Goal: Task Accomplishment & Management: Manage account settings

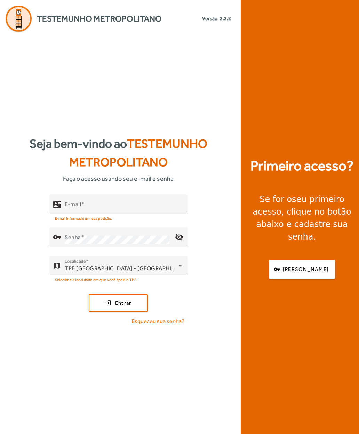
click at [70, 208] on mat-label "E-mail" at bounding box center [73, 204] width 16 height 7
click at [70, 212] on input "E-mail" at bounding box center [123, 207] width 117 height 8
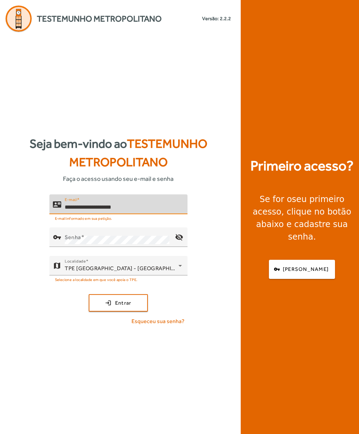
type input "**********"
click at [70, 241] on mat-label "Senha" at bounding box center [73, 237] width 16 height 7
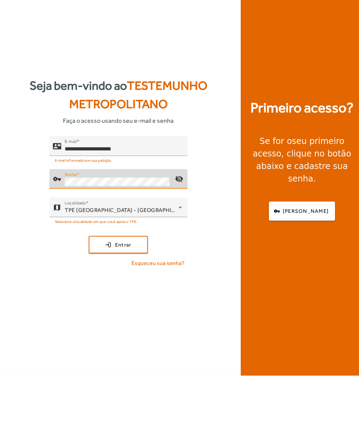
click at [102, 295] on span "submit" at bounding box center [118, 303] width 58 height 17
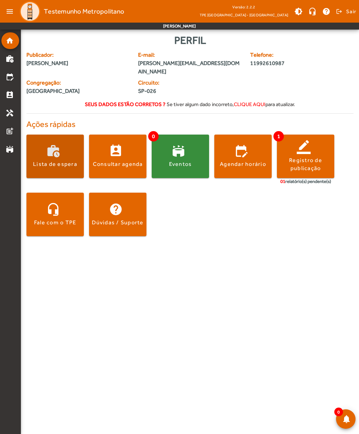
click at [49, 160] on div "Lista de espera" at bounding box center [55, 164] width 44 height 8
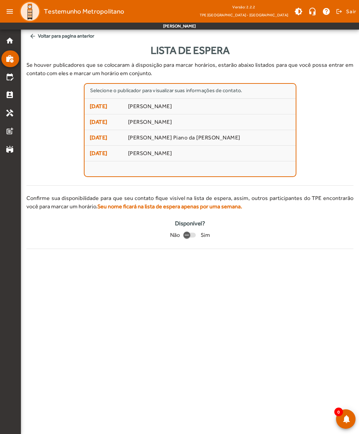
click at [97, 112] on mat-list-item "15/10/2025 Jamiris Lima da Silva" at bounding box center [190, 107] width 211 height 16
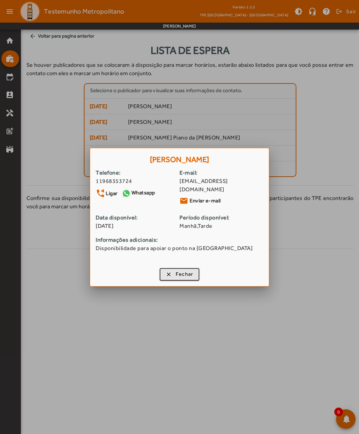
click at [165, 273] on span "button" at bounding box center [179, 274] width 39 height 17
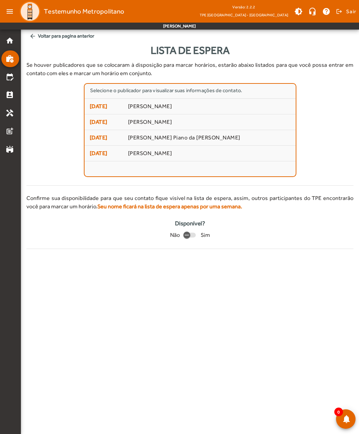
click at [95, 121] on span "15/10/2025" at bounding box center [106, 122] width 33 height 8
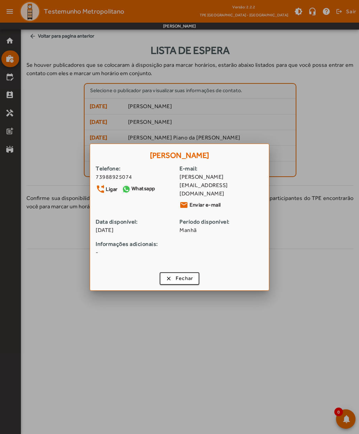
click at [167, 272] on span "button" at bounding box center [179, 278] width 39 height 17
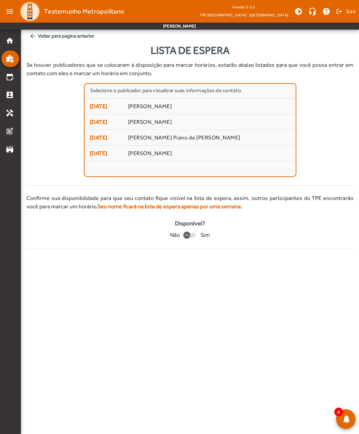
click at [99, 139] on span "16/10/2025" at bounding box center [106, 138] width 33 height 8
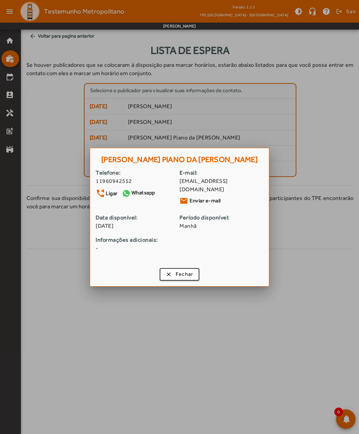
click at [167, 275] on span "button" at bounding box center [179, 274] width 39 height 17
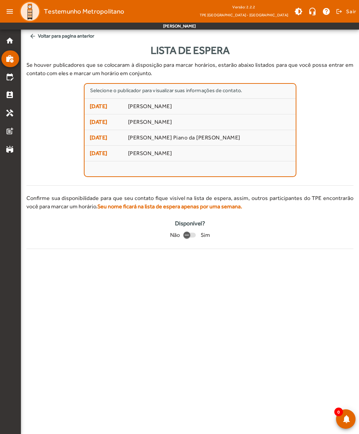
click at [97, 154] on span "17/10/2025" at bounding box center [106, 153] width 33 height 8
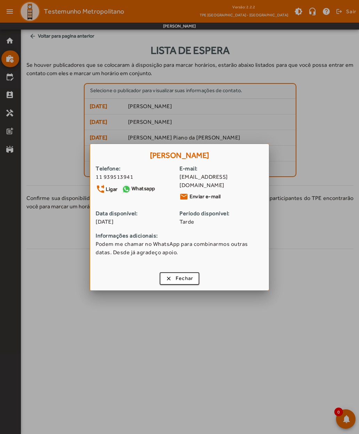
click at [167, 281] on span "button" at bounding box center [179, 278] width 39 height 17
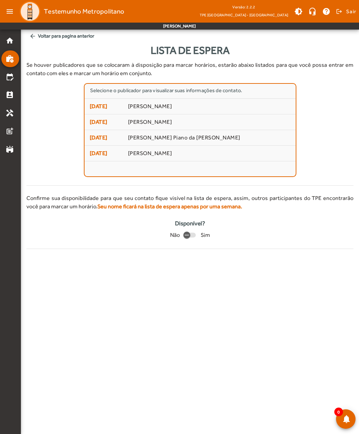
click at [97, 139] on span "16/10/2025" at bounding box center [106, 138] width 33 height 8
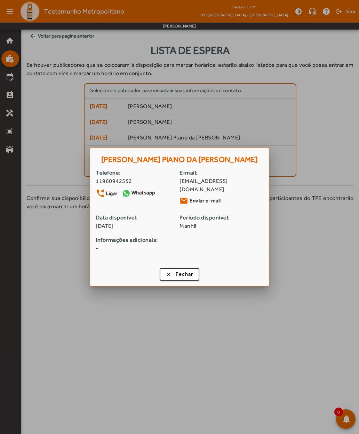
click at [163, 272] on span "button" at bounding box center [179, 274] width 39 height 17
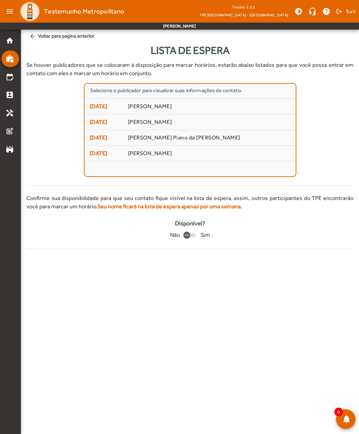
click at [95, 126] on span "15/10/2025" at bounding box center [106, 122] width 33 height 8
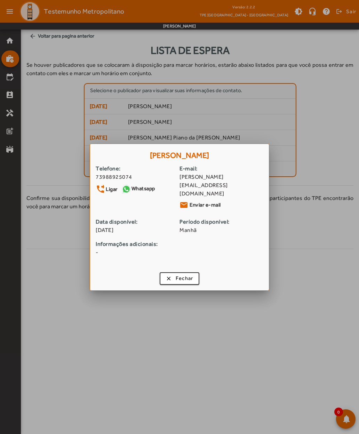
click at [164, 274] on span "button" at bounding box center [179, 278] width 39 height 17
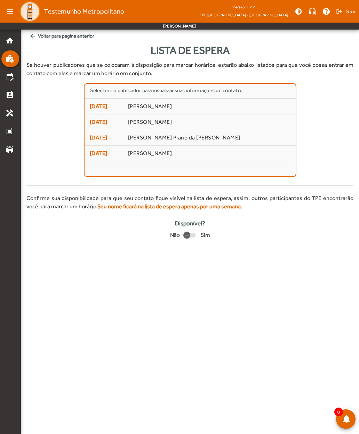
click at [97, 140] on span "16/10/2025" at bounding box center [106, 138] width 33 height 8
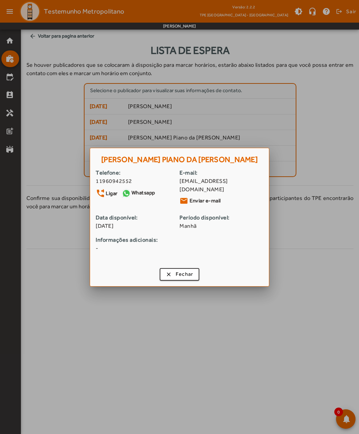
click at [162, 270] on span "button" at bounding box center [179, 274] width 39 height 17
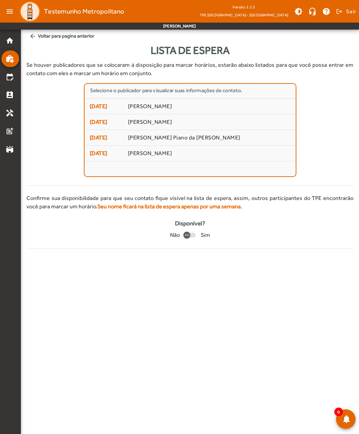
click at [95, 108] on span "15/10/2025" at bounding box center [106, 106] width 33 height 8
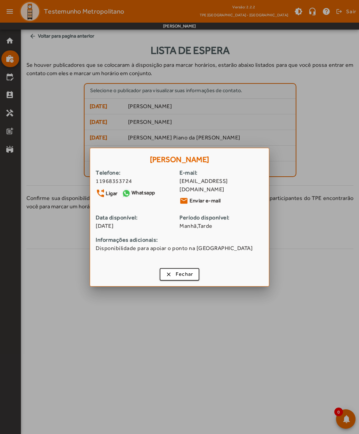
click at [169, 269] on span "button" at bounding box center [179, 274] width 39 height 17
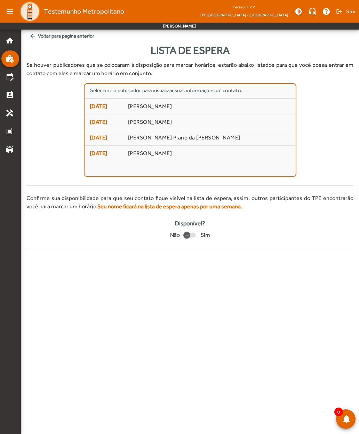
click at [95, 136] on span "16/10/2025" at bounding box center [106, 138] width 33 height 8
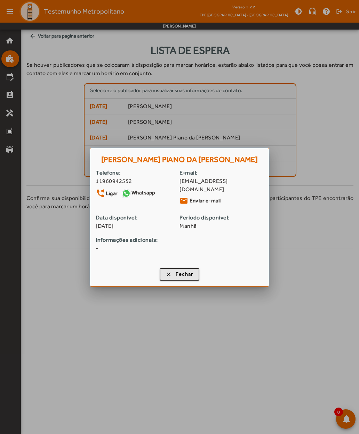
click at [166, 271] on span "button" at bounding box center [179, 274] width 39 height 17
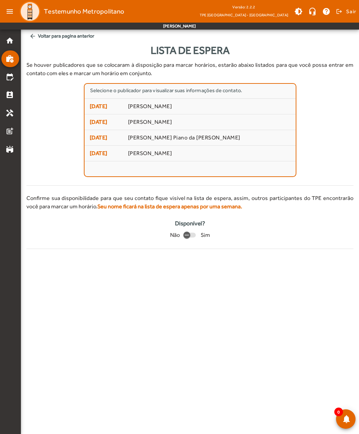
click at [97, 106] on span "15/10/2025" at bounding box center [106, 106] width 33 height 8
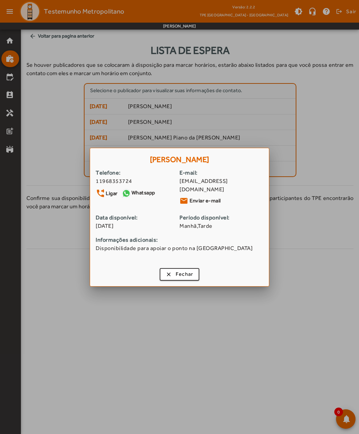
click at [169, 271] on span "button" at bounding box center [179, 274] width 39 height 17
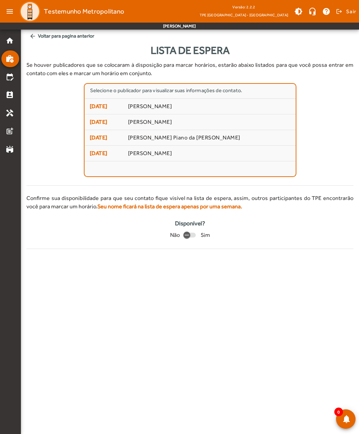
click at [95, 124] on span "15/10/2025" at bounding box center [106, 122] width 33 height 8
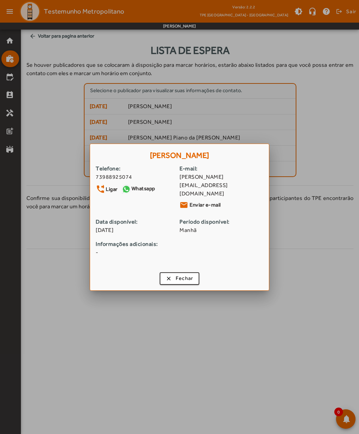
click at [167, 273] on span "button" at bounding box center [179, 278] width 39 height 17
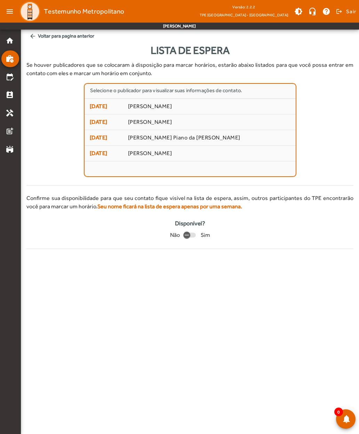
click at [92, 157] on span "17/10/2025" at bounding box center [106, 153] width 33 height 8
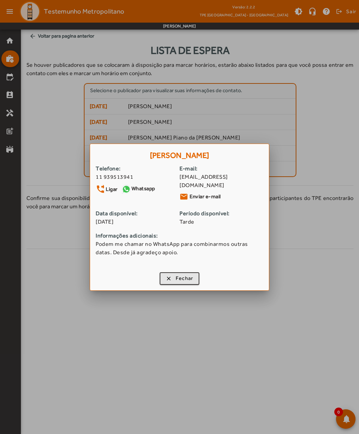
click at [168, 279] on span "button" at bounding box center [179, 278] width 39 height 17
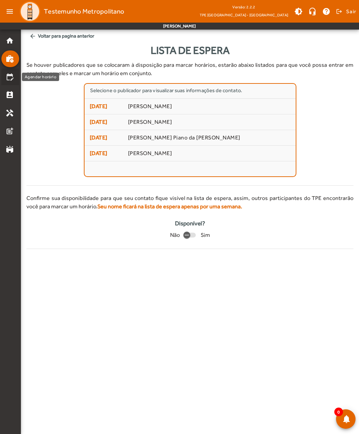
click at [6, 78] on mat-icon "edit_calendar" at bounding box center [10, 77] width 8 height 8
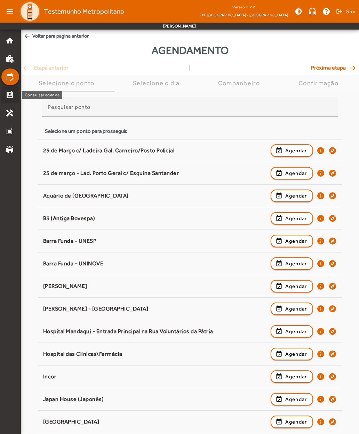
click at [8, 98] on mat-icon "perm_contact_calendar" at bounding box center [10, 95] width 8 height 8
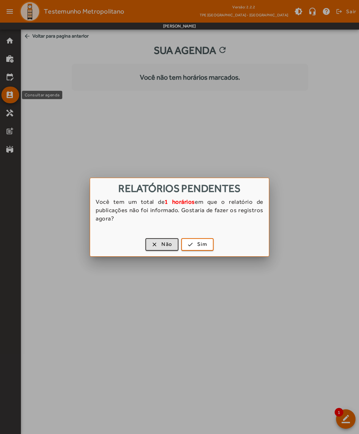
click at [151, 238] on button "clear Não" at bounding box center [162, 244] width 33 height 13
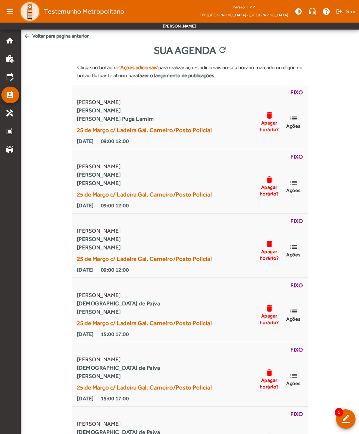
click at [293, 124] on span "Ações" at bounding box center [294, 126] width 15 height 6
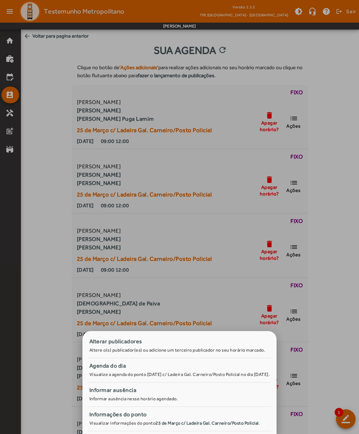
click at [40, 142] on div at bounding box center [179, 217] width 359 height 434
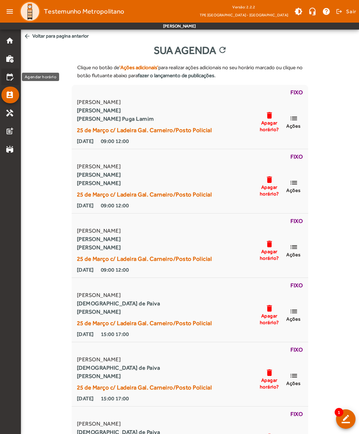
click at [7, 79] on mat-icon "edit_calendar" at bounding box center [10, 77] width 8 height 8
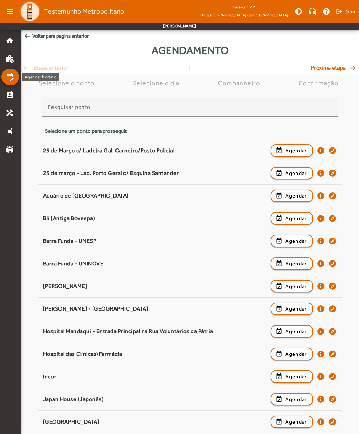
click at [9, 100] on mat-list-item "perm_contact_calendar" at bounding box center [10, 95] width 18 height 17
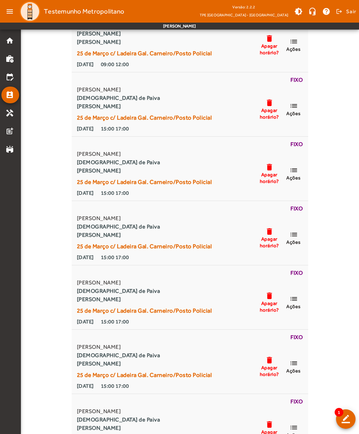
scroll to position [205, 0]
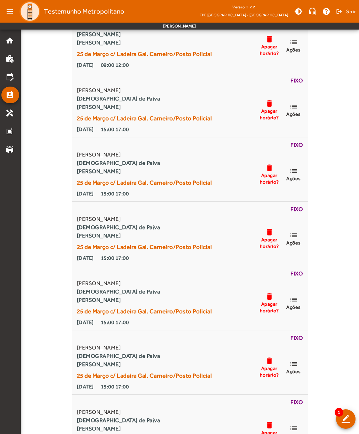
click at [343, 428] on span at bounding box center [346, 419] width 17 height 17
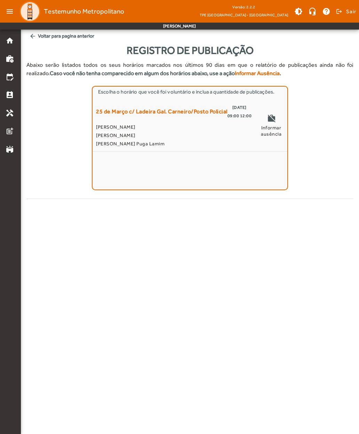
click at [38, 39] on span "arrow_back Voltar para pagina anterior" at bounding box center [189, 36] width 327 height 13
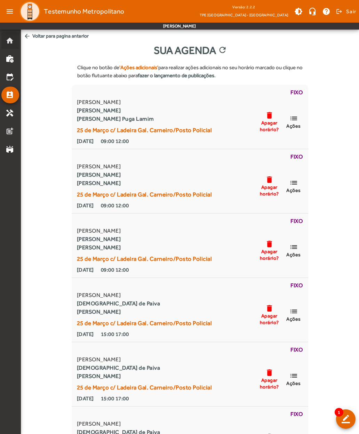
click at [7, 43] on mat-icon "home" at bounding box center [10, 41] width 8 height 8
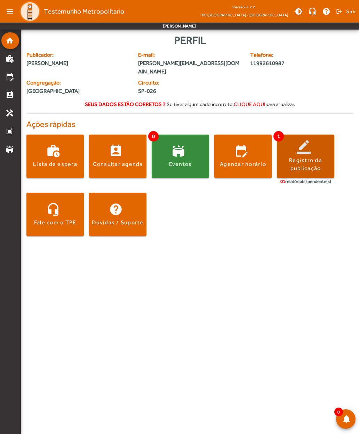
click at [309, 157] on div "Registro de publicação" at bounding box center [305, 165] width 57 height 16
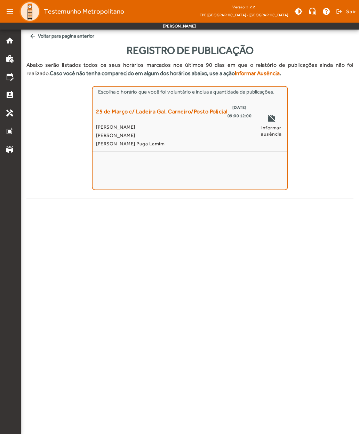
click at [58, 37] on span "arrow_back Voltar para pagina anterior" at bounding box center [189, 36] width 327 height 13
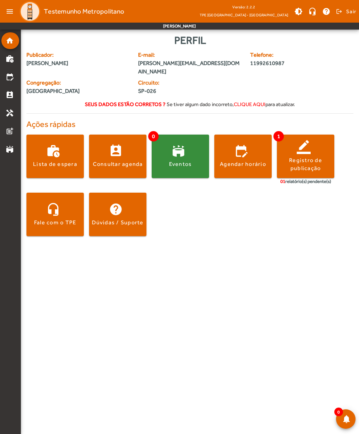
click at [312, 157] on div "Registro de publicação" at bounding box center [305, 165] width 57 height 16
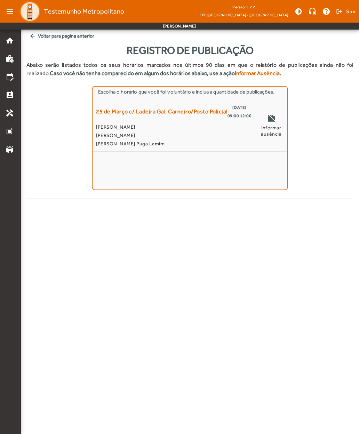
click at [8, 41] on mat-icon "home" at bounding box center [10, 41] width 8 height 8
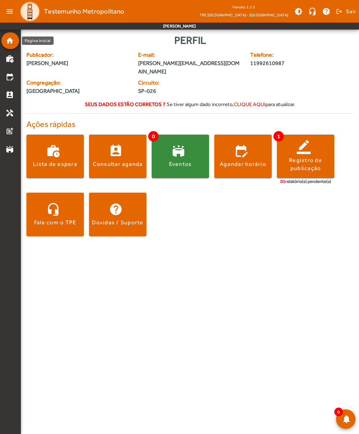
click at [347, 15] on span "Sair" at bounding box center [351, 11] width 10 height 11
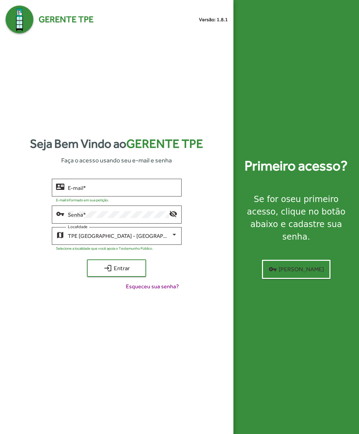
click at [74, 191] on input "E-mail *" at bounding box center [123, 188] width 110 height 6
type input "*"
type input "**********"
click at [99, 275] on span "login Entrar" at bounding box center [116, 268] width 47 height 13
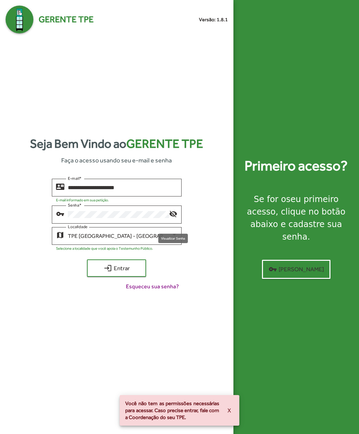
click at [172, 218] on mat-icon "visibility_off" at bounding box center [173, 214] width 8 height 8
click at [94, 275] on span "login Entrar" at bounding box center [116, 268] width 47 height 13
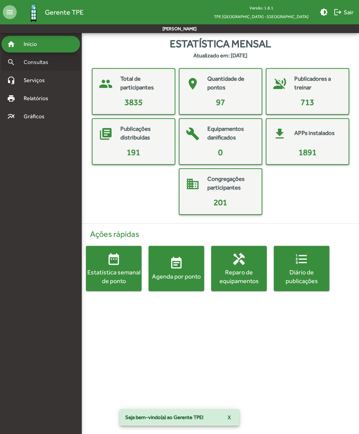
click at [28, 65] on span "Consultas" at bounding box center [38, 62] width 38 height 8
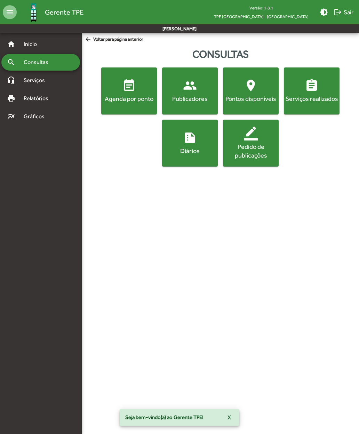
click at [183, 96] on div "Publicadores" at bounding box center [190, 98] width 53 height 9
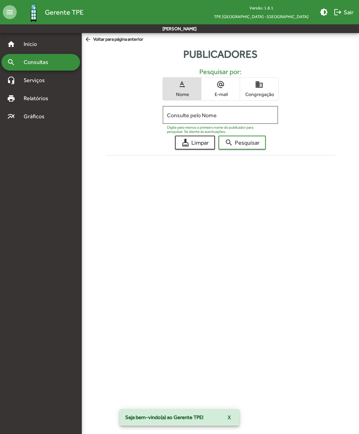
click at [173, 117] on input "Consulte pelo Nome" at bounding box center [220, 115] width 107 height 6
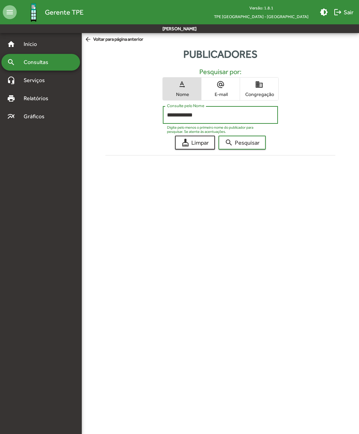
click at [234, 144] on span "search Pesquisar" at bounding box center [242, 142] width 35 height 13
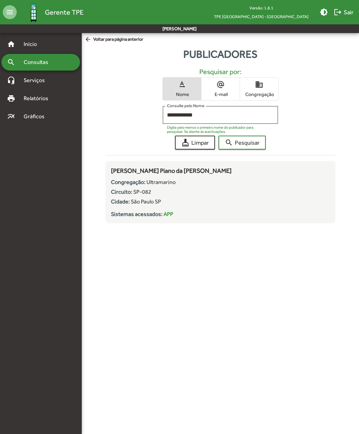
click at [210, 118] on input "**********" at bounding box center [220, 115] width 107 height 6
click at [233, 140] on mat-icon "search" at bounding box center [229, 143] width 8 height 8
click at [192, 114] on input "*******" at bounding box center [220, 115] width 107 height 6
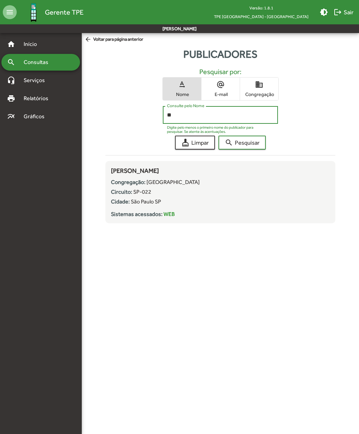
type input "*"
click at [234, 140] on span "search Pesquisar" at bounding box center [242, 142] width 35 height 13
click at [208, 115] on input "**********" at bounding box center [220, 115] width 107 height 6
type input "*"
type input "******"
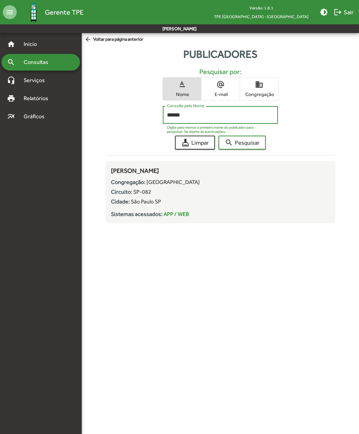
click at [233, 141] on mat-icon "search" at bounding box center [229, 143] width 8 height 8
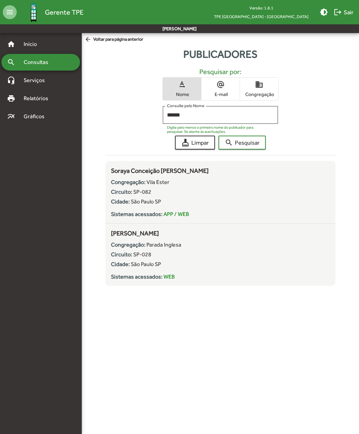
click at [253, 85] on span "domain Congregação" at bounding box center [259, 89] width 38 height 23
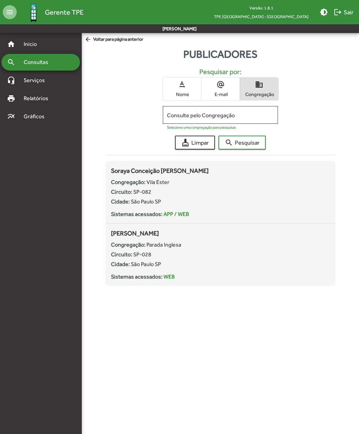
click at [178, 113] on input "Consulte pelo Congregação" at bounding box center [220, 115] width 107 height 6
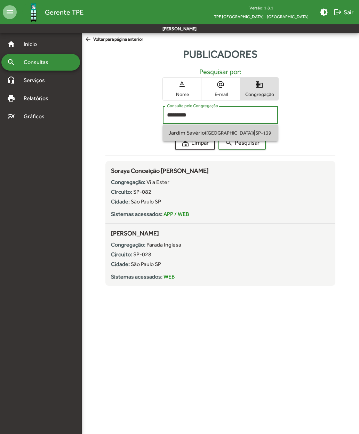
click at [174, 130] on span "Jardim Savério ([GEOGRAPHIC_DATA])" at bounding box center [211, 133] width 86 height 7
type input "**********"
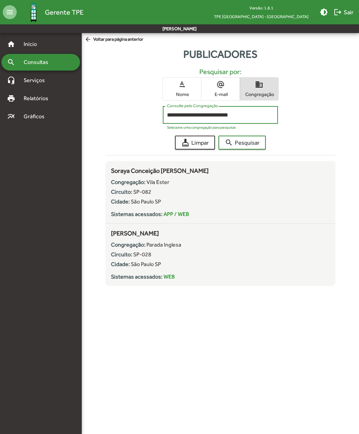
click at [234, 139] on span "search Pesquisar" at bounding box center [242, 142] width 35 height 13
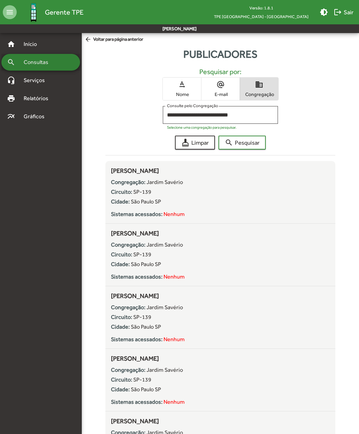
click at [19, 67] on div "search Consultas" at bounding box center [40, 62] width 79 height 17
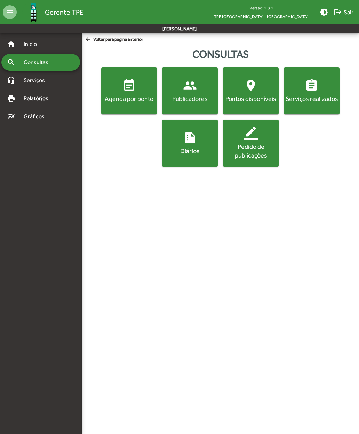
click at [23, 47] on span "Início" at bounding box center [33, 44] width 28 height 8
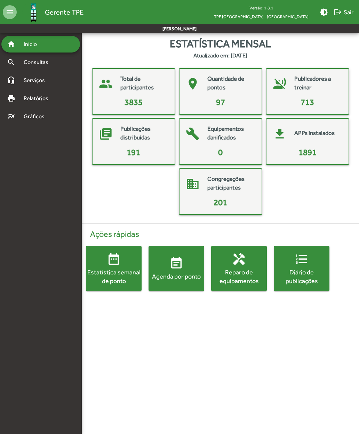
click at [209, 188] on mat-card-title "Congregações participantes" at bounding box center [230, 184] width 47 height 18
click at [209, 190] on mat-card-title "Congregações participantes" at bounding box center [230, 184] width 47 height 18
click at [202, 88] on mat-icon "place" at bounding box center [192, 83] width 21 height 21
click at [197, 92] on mat-icon "place" at bounding box center [192, 83] width 21 height 21
click at [29, 64] on span "Consultas" at bounding box center [38, 62] width 38 height 8
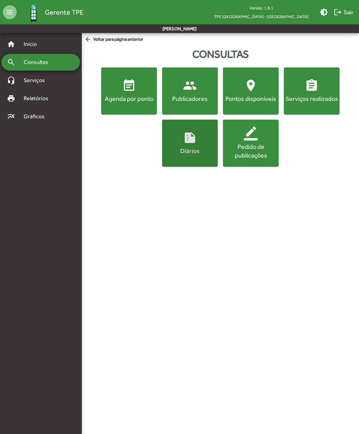
click at [188, 145] on span "summarize Diários" at bounding box center [190, 143] width 53 height 24
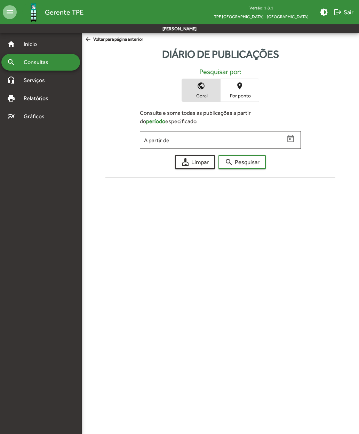
click at [95, 38] on span "arrow_back Voltar para página anterior" at bounding box center [114, 40] width 59 height 8
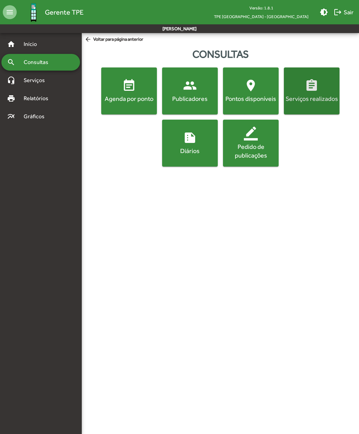
click at [309, 94] on span "assignment Serviços realizados" at bounding box center [311, 91] width 53 height 24
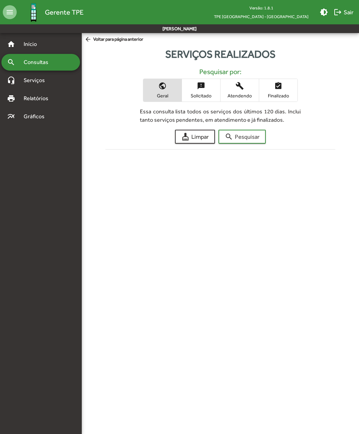
click at [242, 136] on span "search Pesquisar" at bounding box center [242, 137] width 35 height 13
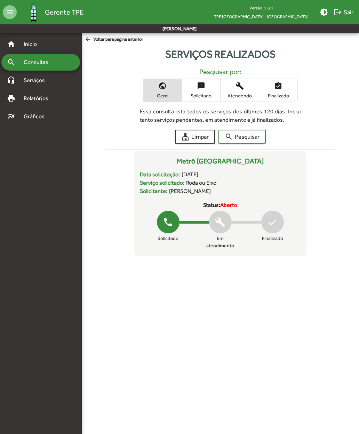
click at [98, 40] on span "arrow_back Voltar para página anterior" at bounding box center [114, 40] width 59 height 8
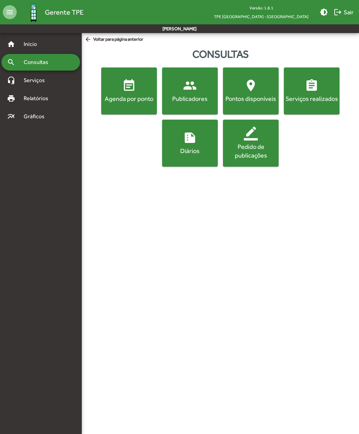
click at [246, 95] on div "Pontos disponíveis" at bounding box center [251, 98] width 53 height 9
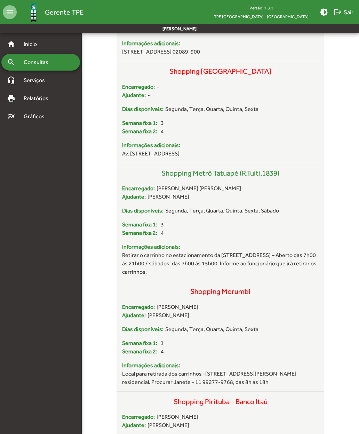
scroll to position [8945, 0]
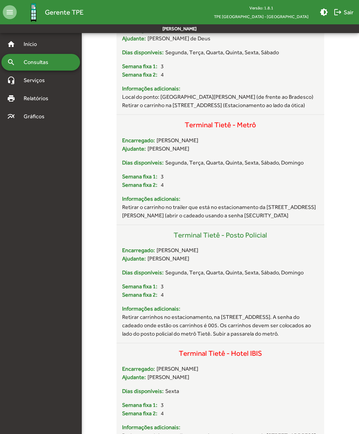
click at [74, 243] on mat-nav-list "home Início search Consultas headset_mic Serviços print Relatórios multiline_ch…" at bounding box center [40, 227] width 81 height 389
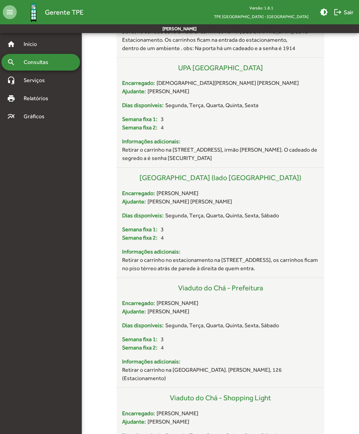
scroll to position [10588, 0]
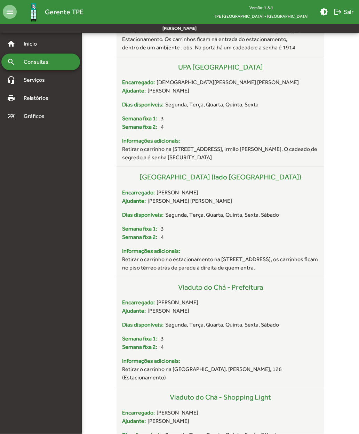
click at [73, 251] on mat-nav-list "home Início search Consultas headset_mic Serviços print Relatórios multiline_ch…" at bounding box center [40, 227] width 81 height 389
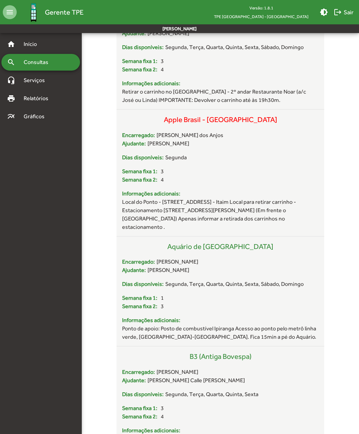
scroll to position [0, 0]
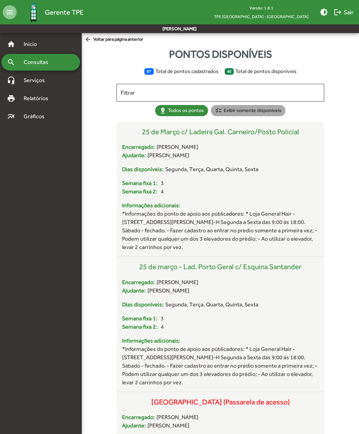
click at [225, 113] on mat-chip "checklist Exibir somente disponíveis" at bounding box center [248, 110] width 75 height 11
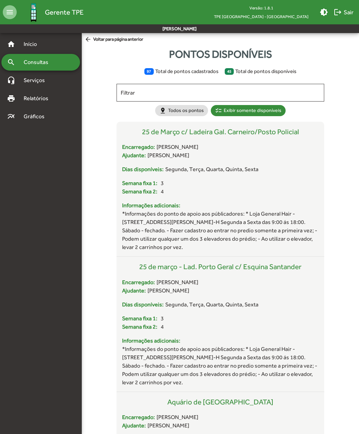
click at [94, 39] on span "arrow_back Voltar para página anterior" at bounding box center [114, 40] width 59 height 8
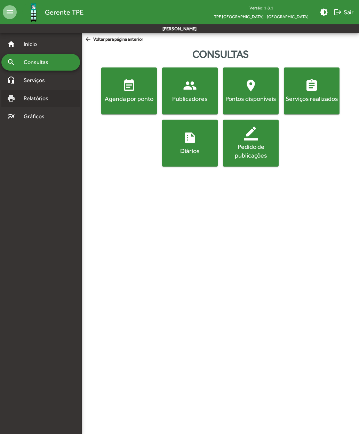
click at [27, 96] on span "Relatórios" at bounding box center [38, 98] width 38 height 8
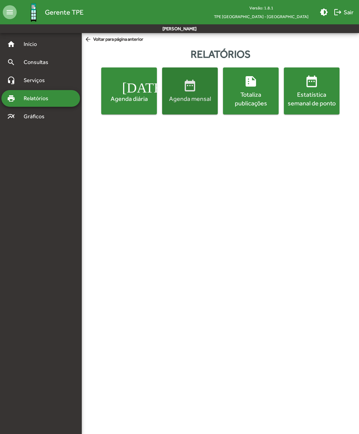
click at [193, 96] on div "Agenda mensal" at bounding box center [190, 98] width 53 height 9
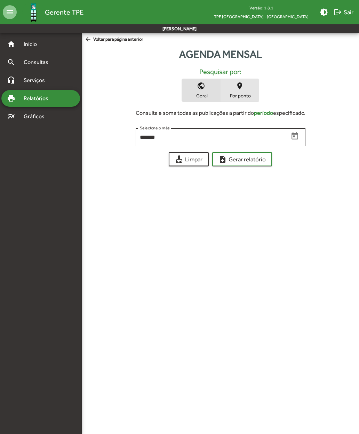
click at [237, 96] on span "Por ponto" at bounding box center [239, 96] width 35 height 6
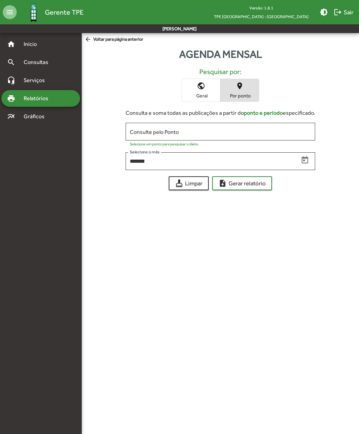
click at [107, 43] on span "arrow_back Voltar para página anterior" at bounding box center [114, 40] width 59 height 8
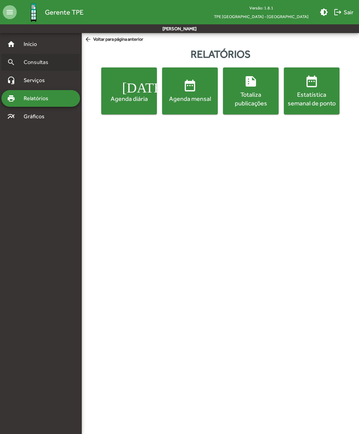
click at [40, 63] on span "Consultas" at bounding box center [38, 62] width 38 height 8
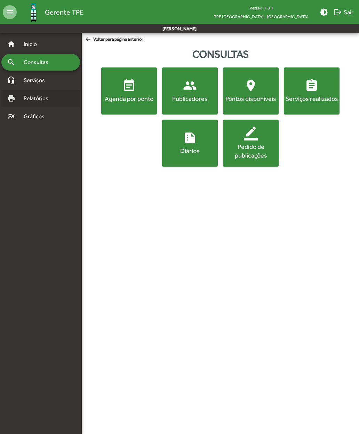
click at [46, 100] on span "Relatórios" at bounding box center [38, 98] width 38 height 8
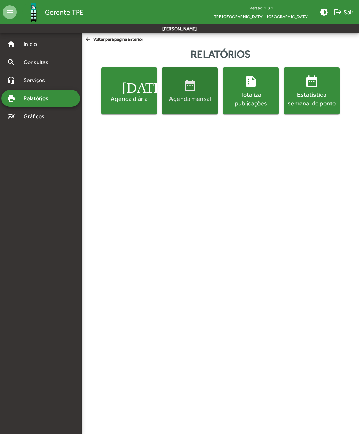
click at [193, 99] on div "Agenda mensal" at bounding box center [190, 98] width 53 height 9
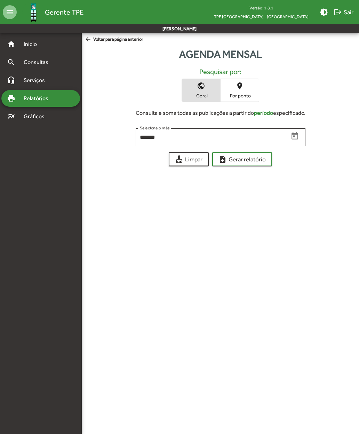
click at [245, 94] on span "Por ponto" at bounding box center [239, 96] width 35 height 6
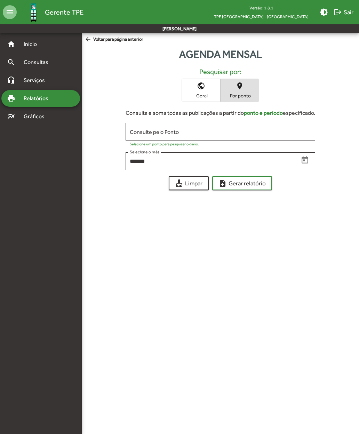
click at [246, 131] on input "Consulte pelo Ponto" at bounding box center [220, 132] width 181 height 6
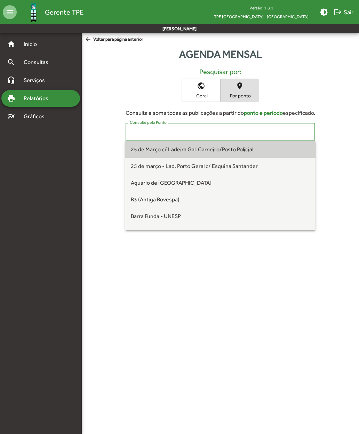
click at [209, 151] on span "25 de Março c/ Ladeira Gal. Carneiro/Posto Policial" at bounding box center [192, 149] width 123 height 7
type input "**********"
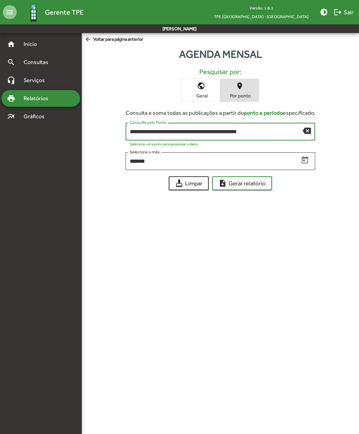
click at [251, 188] on span "note_add Gerar relatório" at bounding box center [242, 183] width 47 height 13
click at [34, 63] on span "Consultas" at bounding box center [38, 62] width 38 height 8
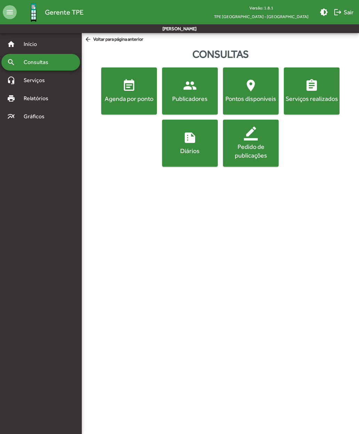
click at [128, 91] on mat-icon "event_note" at bounding box center [129, 86] width 14 height 14
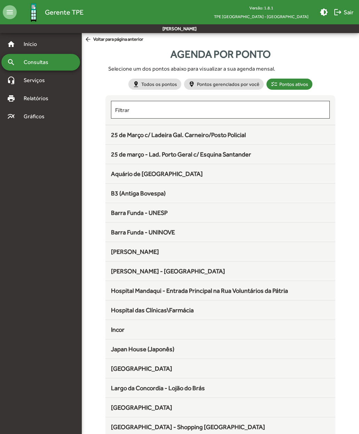
click at [208, 133] on span "25 de Março c/ Ladeira Gal. Carneiro/Posto Policial" at bounding box center [178, 134] width 135 height 7
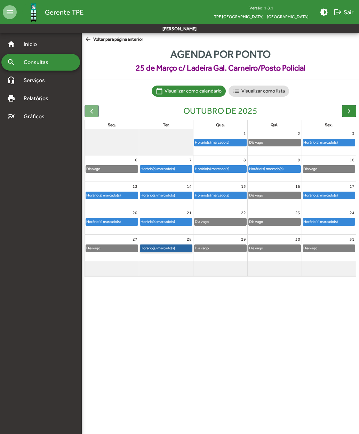
click at [158, 249] on link "Horário(s) marcado(s)" at bounding box center [166, 249] width 53 height 8
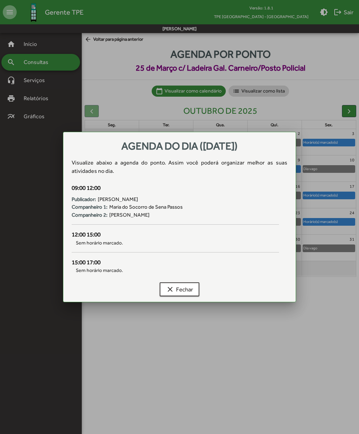
click at [172, 289] on mat-icon "clear" at bounding box center [170, 289] width 8 height 8
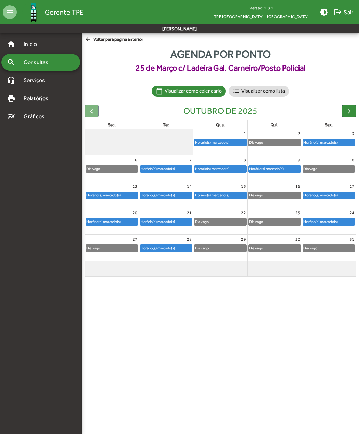
click at [347, 12] on span "logout Sair" at bounding box center [344, 12] width 20 height 13
